Goal: Task Accomplishment & Management: Complete application form

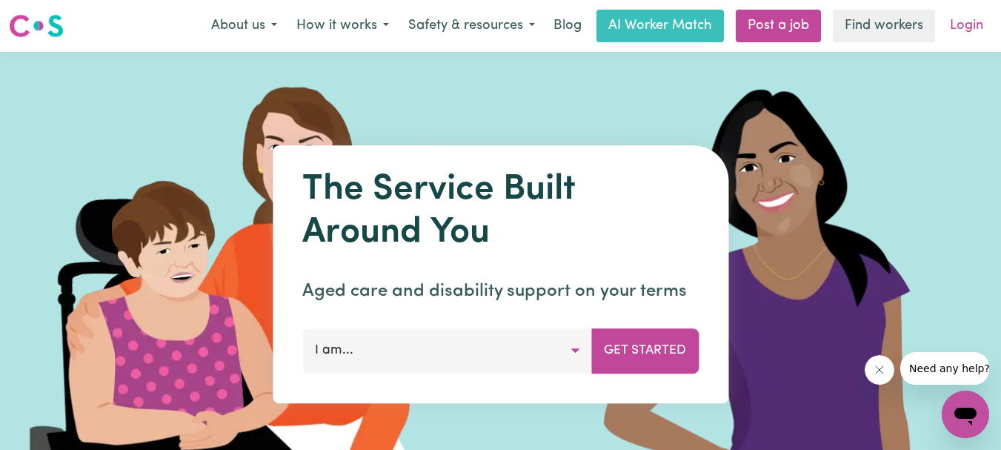
click at [965, 21] on link "Login" at bounding box center [966, 26] width 51 height 33
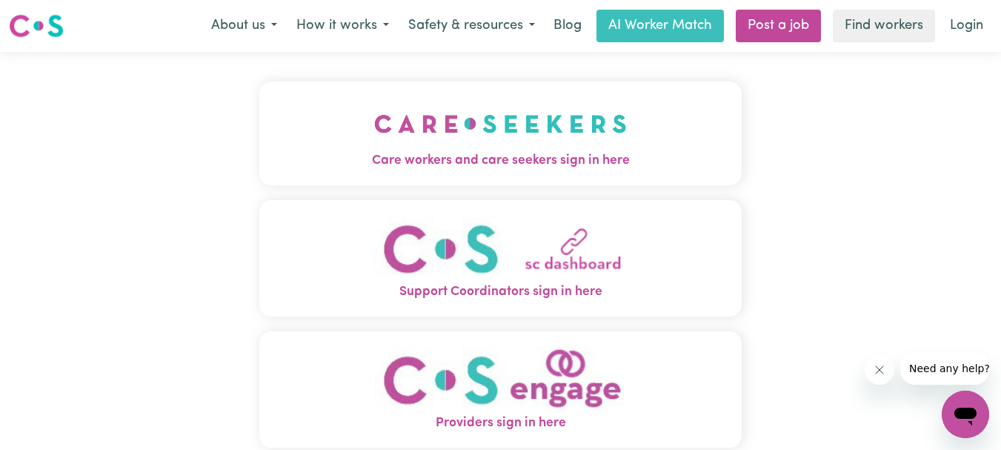
click at [527, 147] on img "Care workers and care seekers sign in here" at bounding box center [500, 123] width 253 height 55
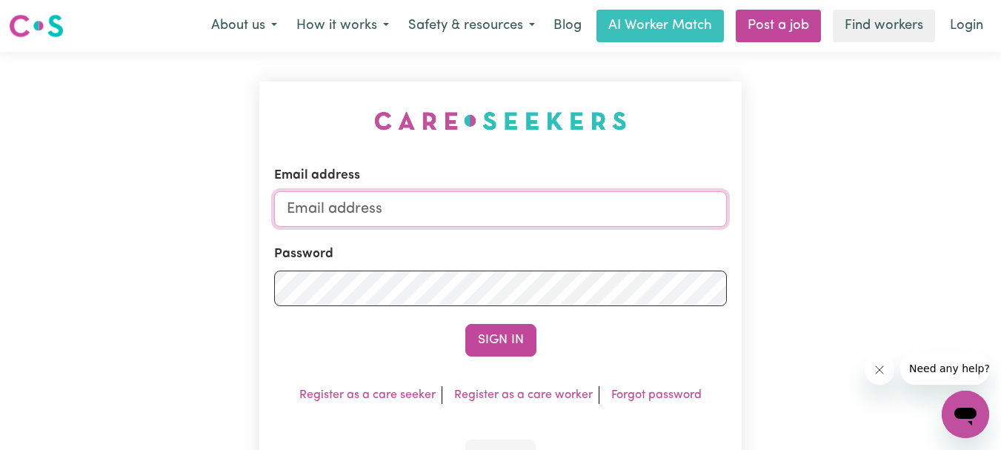
type input "[EMAIL_ADDRESS][DOMAIN_NAME]"
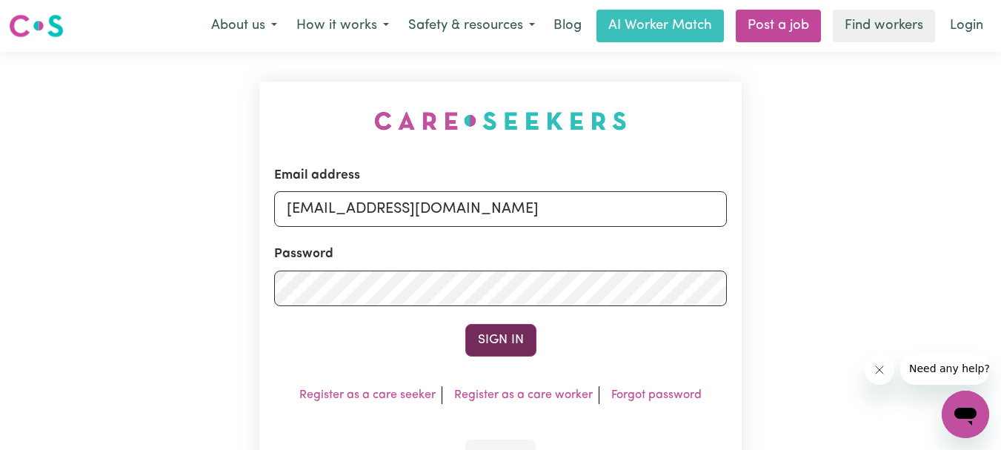
click at [503, 336] on button "Sign In" at bounding box center [500, 340] width 71 height 33
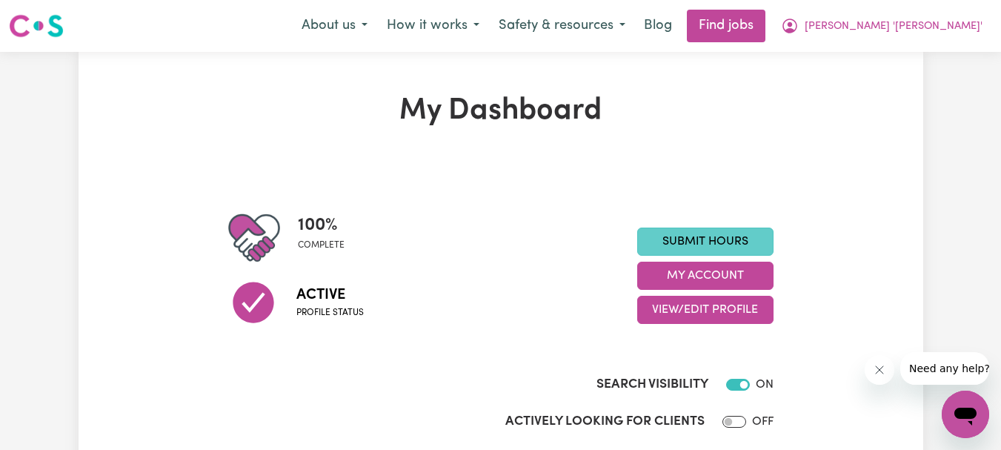
click at [698, 235] on link "Submit Hours" at bounding box center [705, 241] width 136 height 28
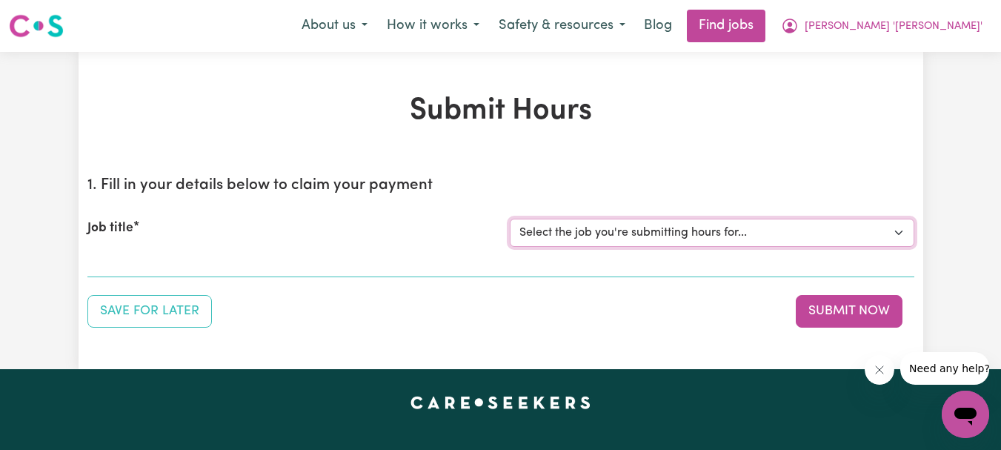
click at [867, 224] on select "Select the job you're submitting hours for... [[PERSON_NAME]] Support Worker Re…" at bounding box center [712, 232] width 404 height 28
click at [895, 230] on select "Select the job you're submitting hours for... [[PERSON_NAME]] Support Worker Re…" at bounding box center [712, 232] width 404 height 28
select select "9506"
click at [510, 218] on select "Select the job you're submitting hours for... [[PERSON_NAME]] Support Worker Re…" at bounding box center [712, 232] width 404 height 28
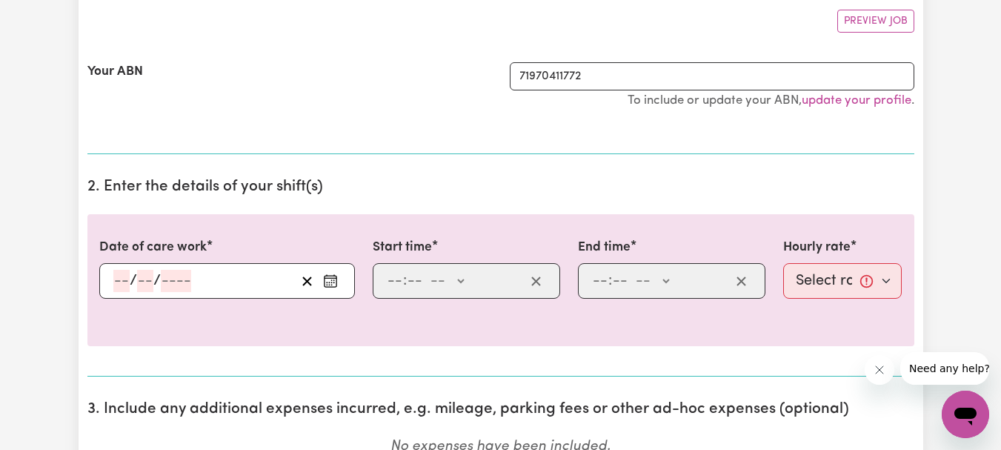
scroll to position [296, 0]
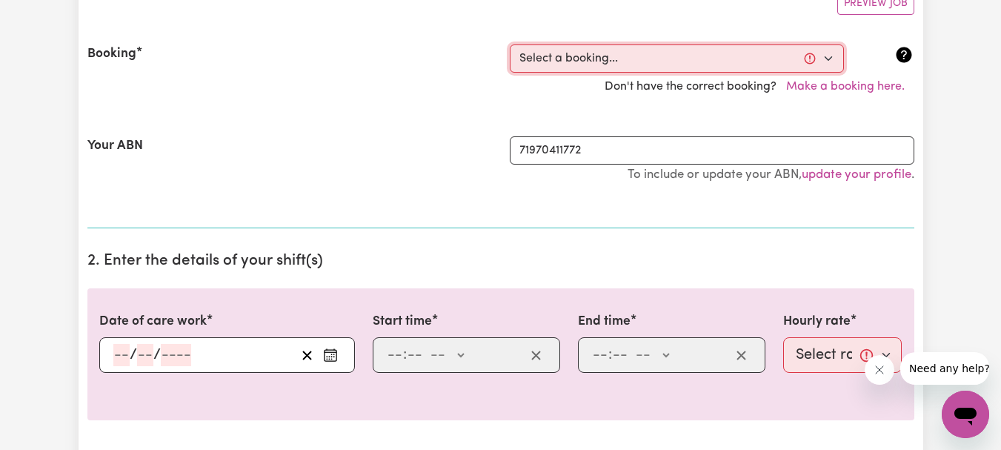
click at [831, 61] on select "Select a booking... [DATE] 10:30am to 12:30pm (RECURRING) [DATE] 10:30am to 12:…" at bounding box center [677, 58] width 334 height 28
select select "340862"
click at [510, 44] on select "Select a booking... [DATE] 10:30am to 12:30pm (RECURRING) [DATE] 10:30am to 12:…" at bounding box center [677, 58] width 334 height 28
type input "[DATE]"
type input "13"
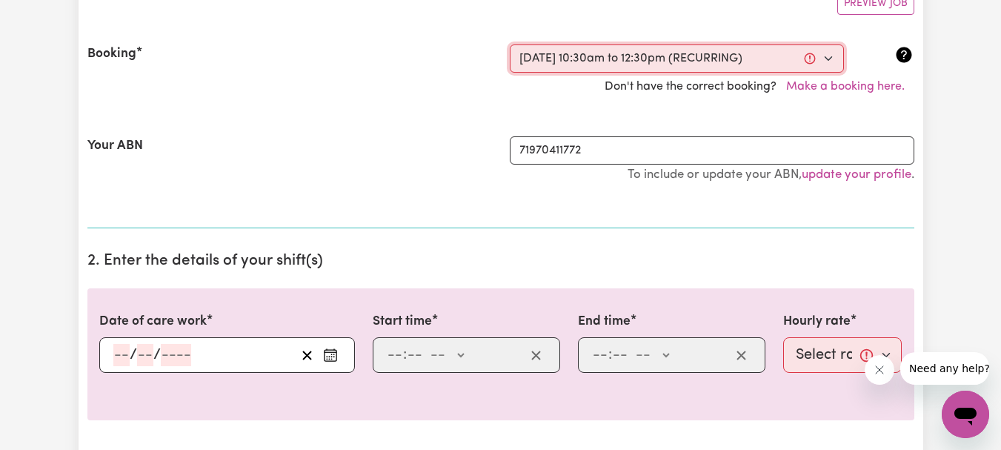
type input "8"
type input "2025"
type input "10:30"
type input "10"
type input "30"
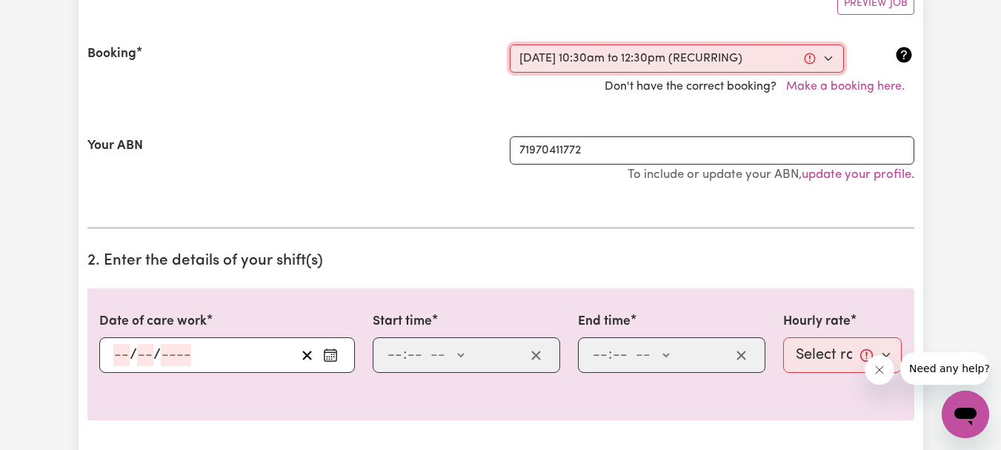
select select "am"
type input "12:30"
type input "12"
type input "30"
select select "pm"
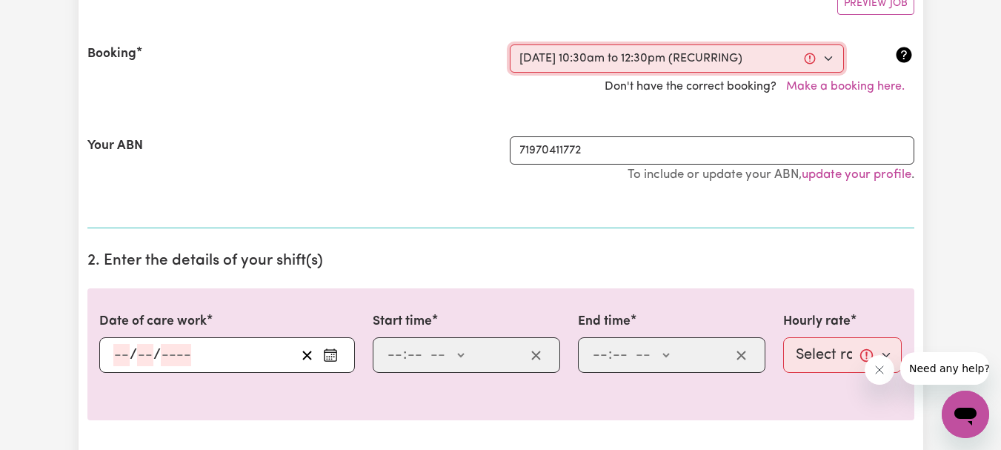
select select "54.8-Weekday"
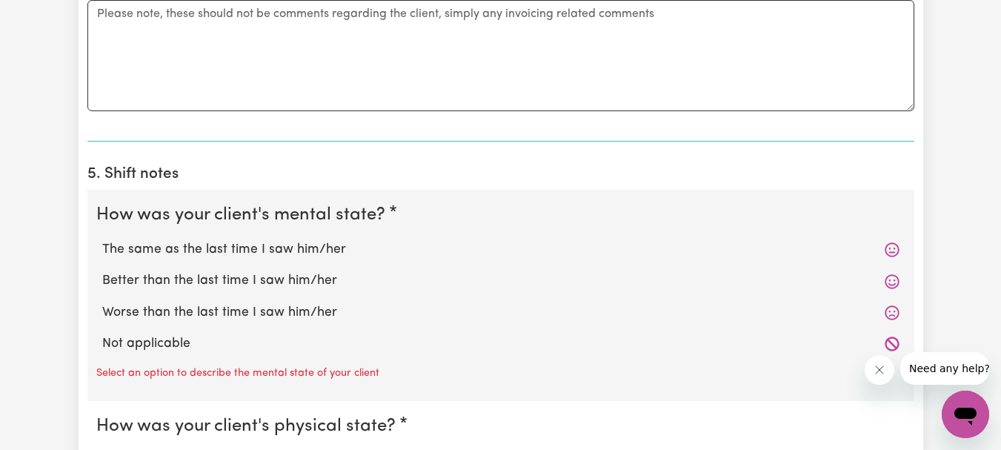
scroll to position [1111, 0]
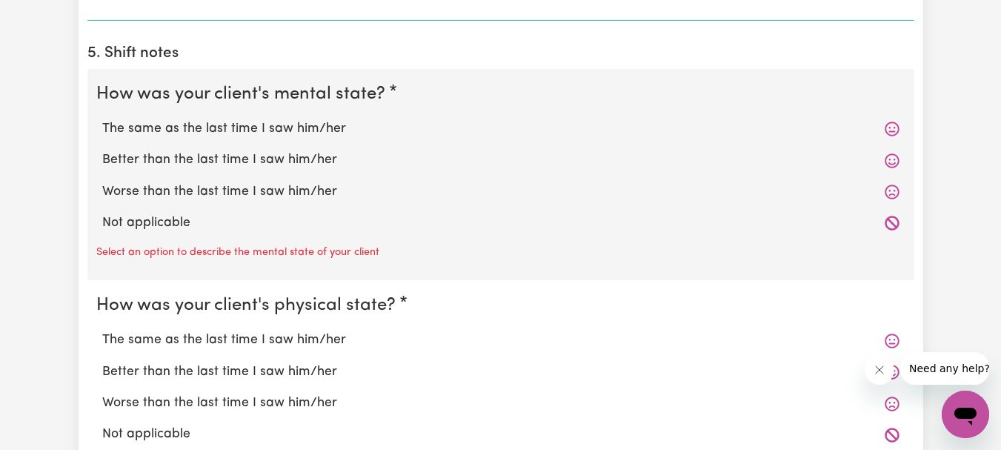
click at [307, 126] on label "The same as the last time I saw him/her" at bounding box center [500, 128] width 797 height 19
click at [102, 119] on input "The same as the last time I saw him/her" at bounding box center [101, 119] width 1 height 1
radio input "true"
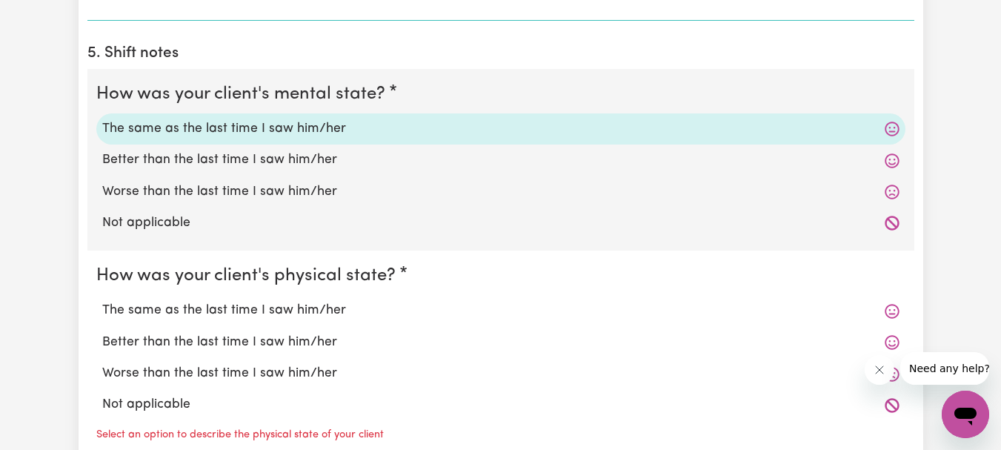
click at [290, 310] on label "The same as the last time I saw him/her" at bounding box center [500, 310] width 797 height 19
click at [102, 301] on input "The same as the last time I saw him/her" at bounding box center [101, 300] width 1 height 1
radio input "true"
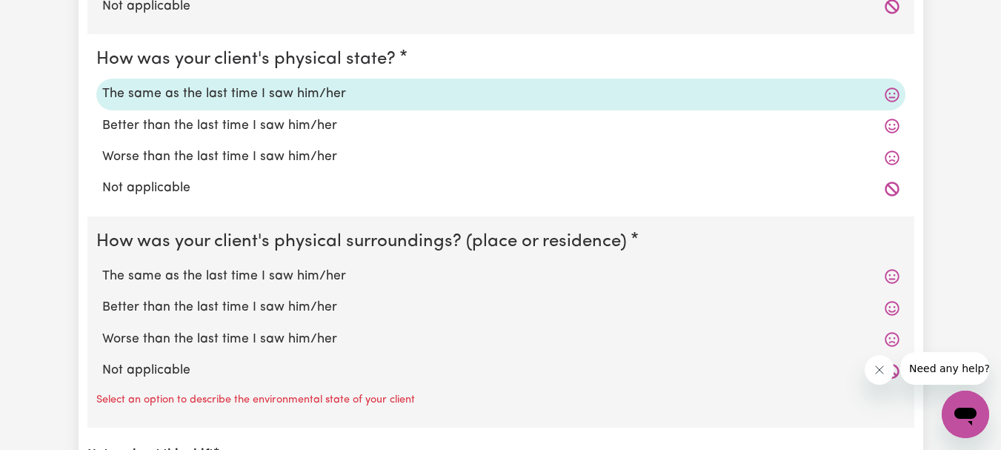
scroll to position [1407, 0]
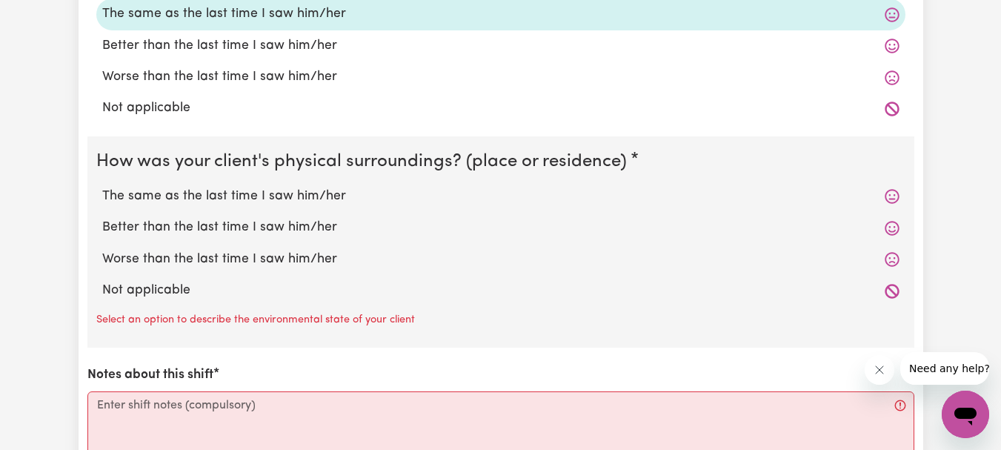
click at [298, 192] on label "The same as the last time I saw him/her" at bounding box center [500, 196] width 797 height 19
click at [102, 187] on input "The same as the last time I saw him/her" at bounding box center [101, 186] width 1 height 1
radio input "true"
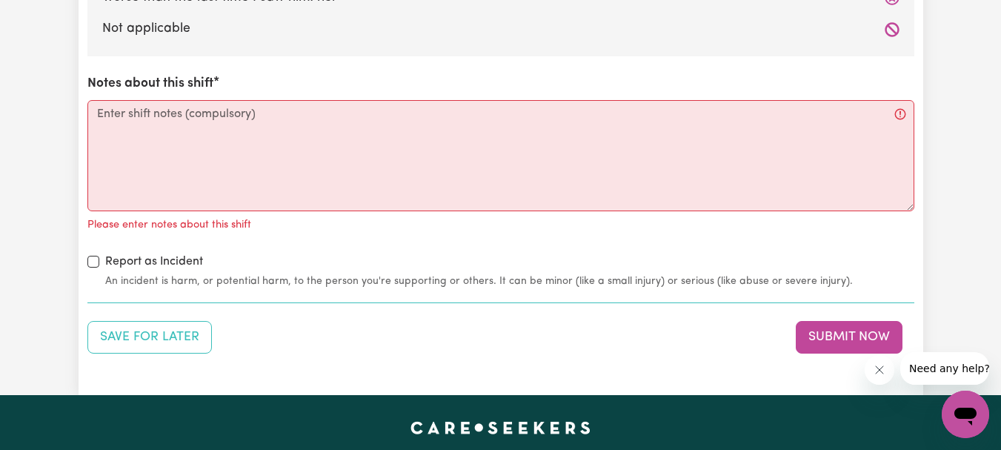
scroll to position [1704, 0]
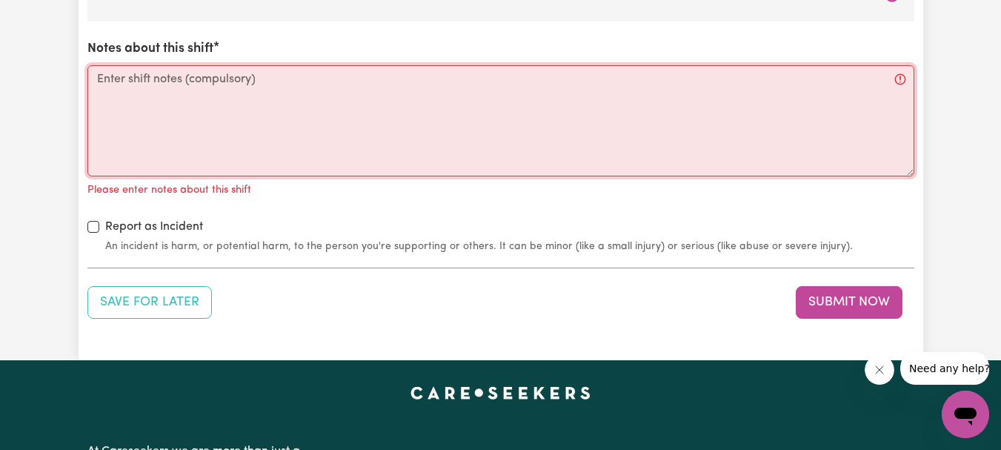
click at [140, 84] on textarea "Notes about this shift" at bounding box center [500, 120] width 827 height 111
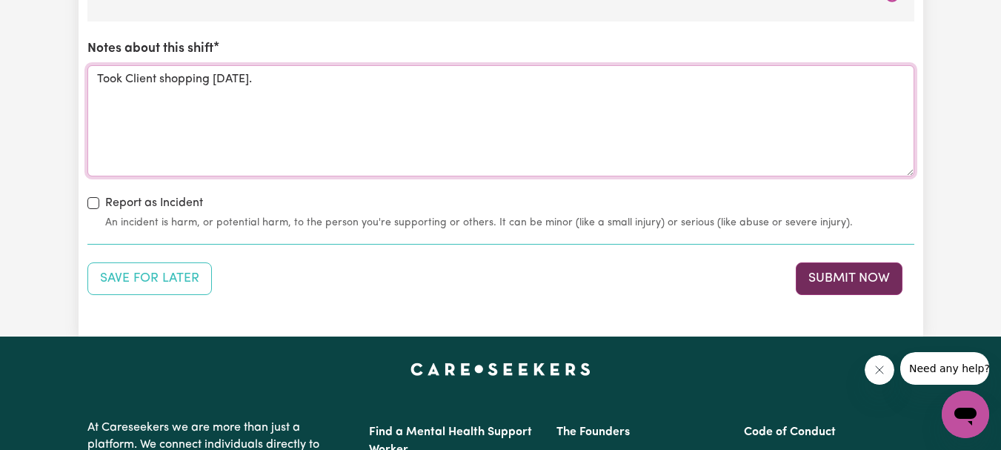
type textarea "Took Client shopping [DATE]."
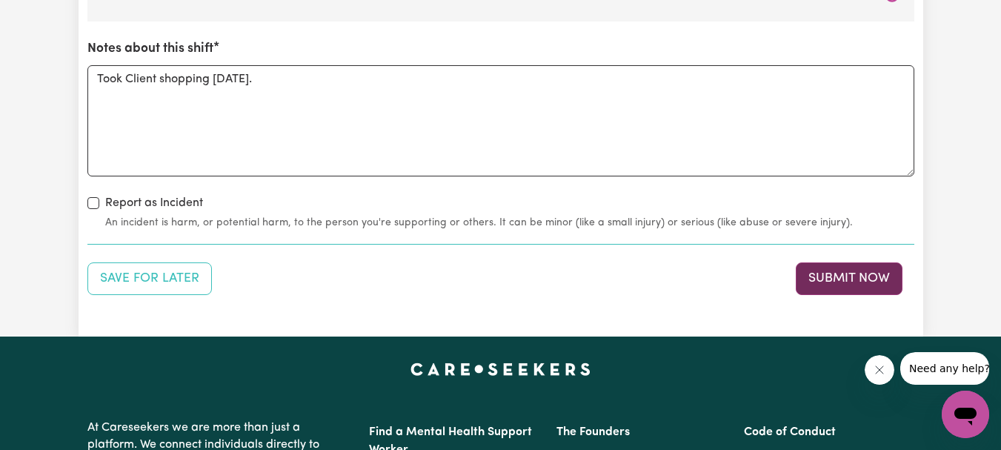
click at [844, 278] on button "Submit Now" at bounding box center [848, 278] width 107 height 33
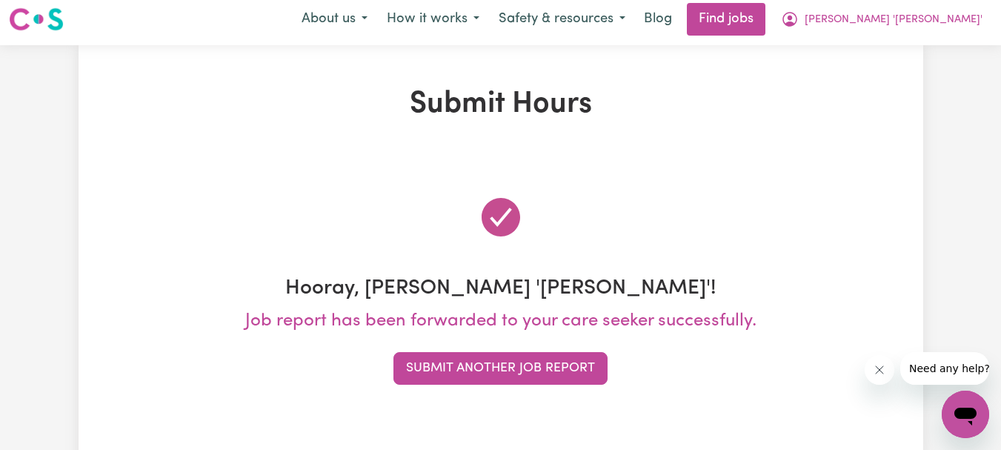
scroll to position [0, 0]
